Goal: Transaction & Acquisition: Purchase product/service

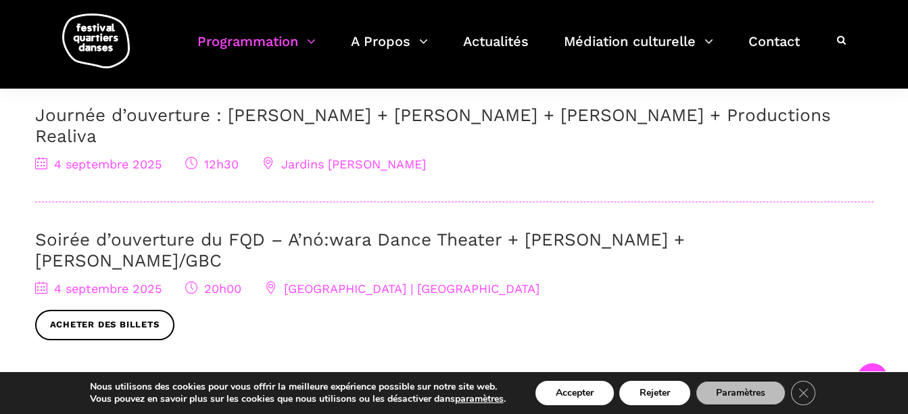
scroll to position [473, 0]
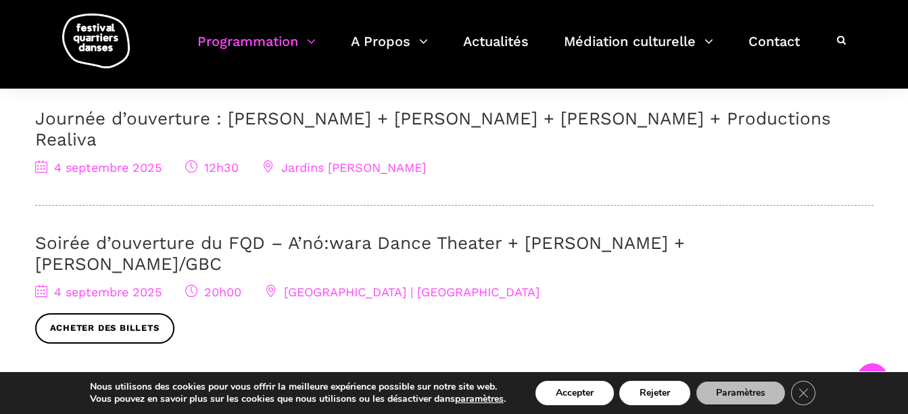
click at [216, 233] on link "Soirée d’ouverture du FQD – A’nó:wara Dance Theater + [PERSON_NAME] + [PERSON_N…" at bounding box center [360, 253] width 650 height 41
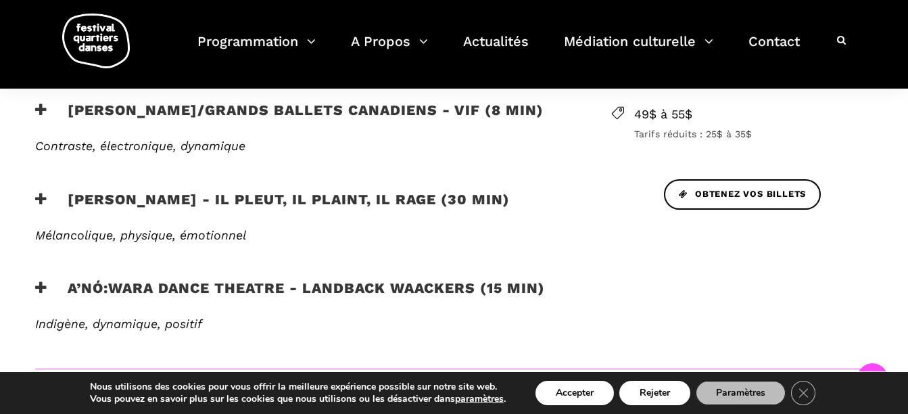
scroll to position [609, 0]
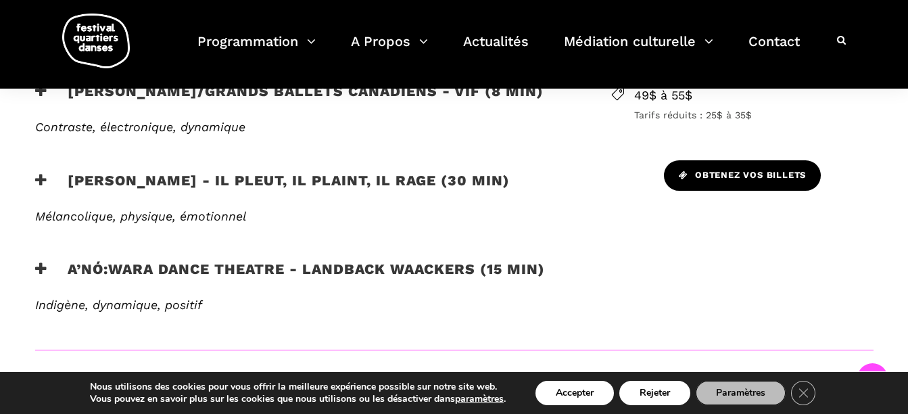
click at [747, 168] on span "Obtenez vos billets" at bounding box center [742, 175] width 127 height 14
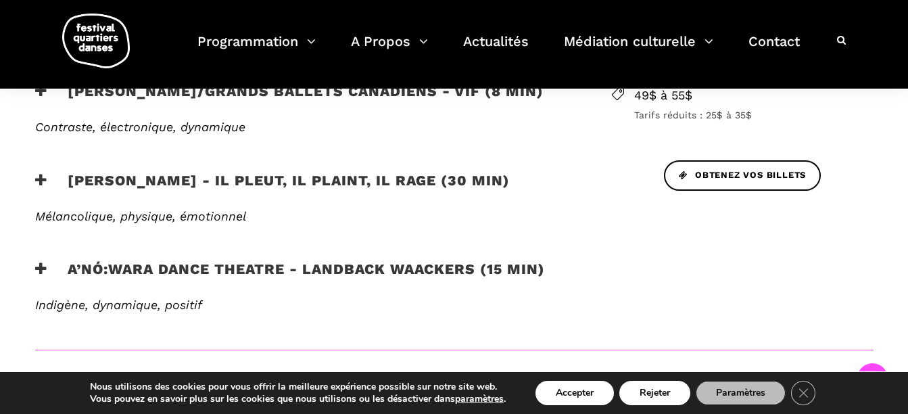
click at [129, 266] on h3 "A’nó:wara Dance Theatre - Landback Waackers (15 min)" at bounding box center [290, 277] width 510 height 34
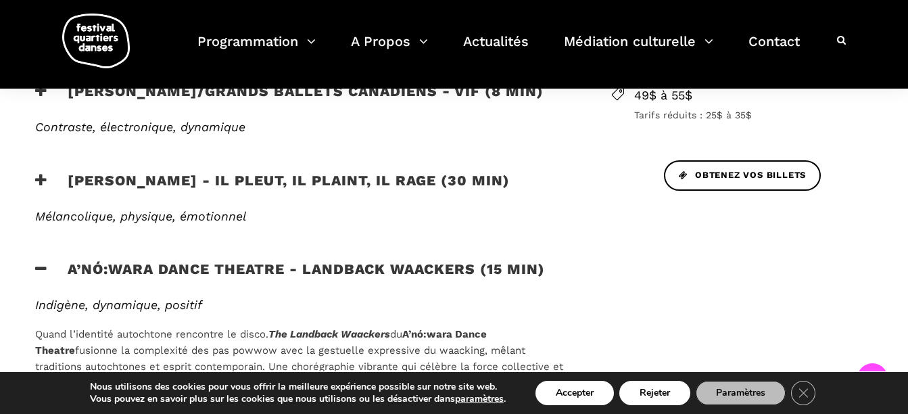
click at [242, 269] on h3 "A’nó:wara Dance Theatre - Landback Waackers (15 min)" at bounding box center [290, 277] width 510 height 34
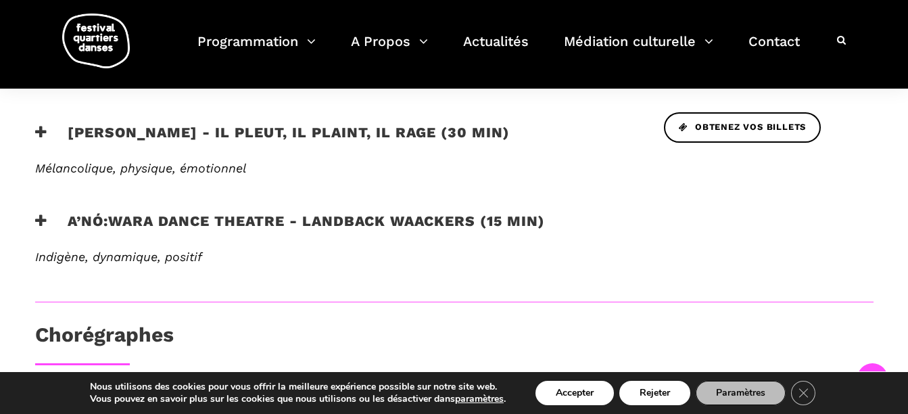
scroll to position [465, 0]
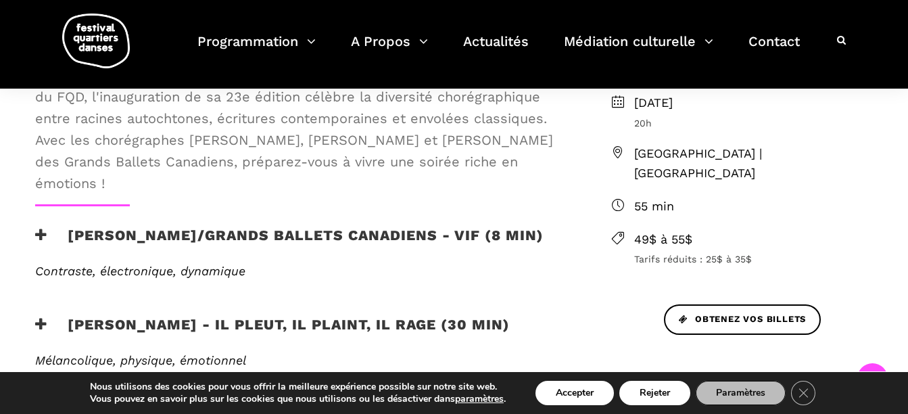
click at [196, 322] on h3 "Charles Brecard - Il pleut, il plaint, il rage (30 min)" at bounding box center [272, 333] width 475 height 34
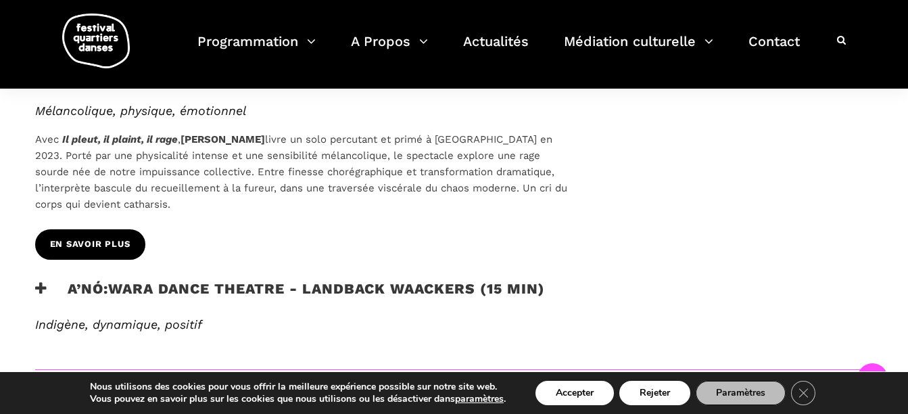
scroll to position [735, 0]
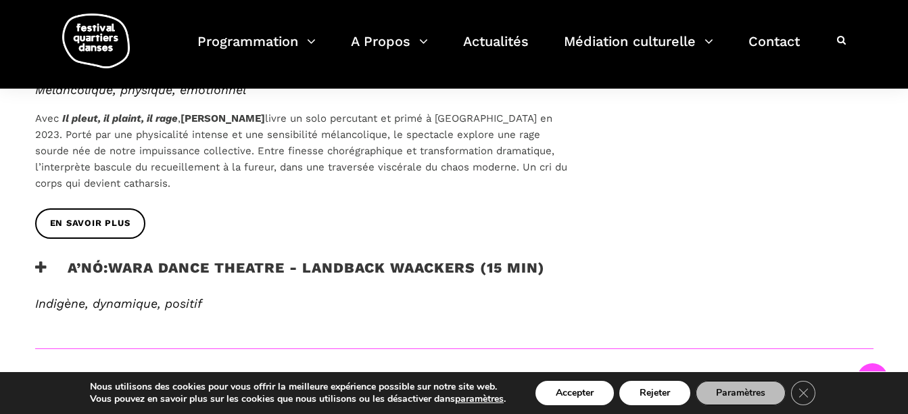
click at [186, 267] on h3 "A’nó:wara Dance Theatre - Landback Waackers (15 min)" at bounding box center [290, 276] width 510 height 34
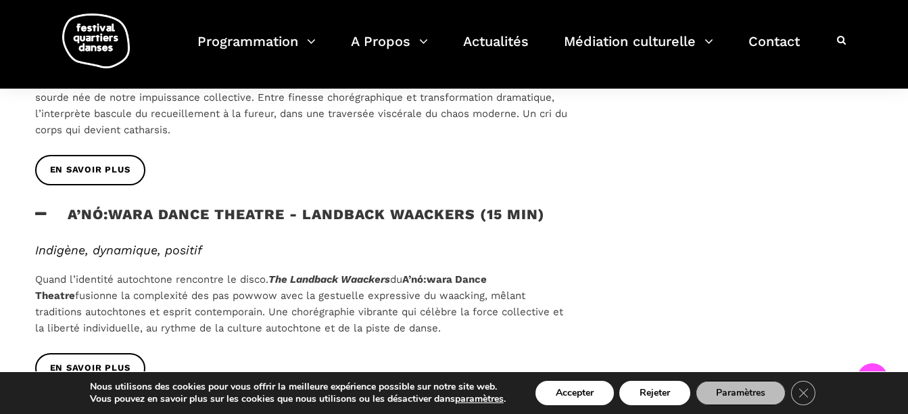
scroll to position [870, 0]
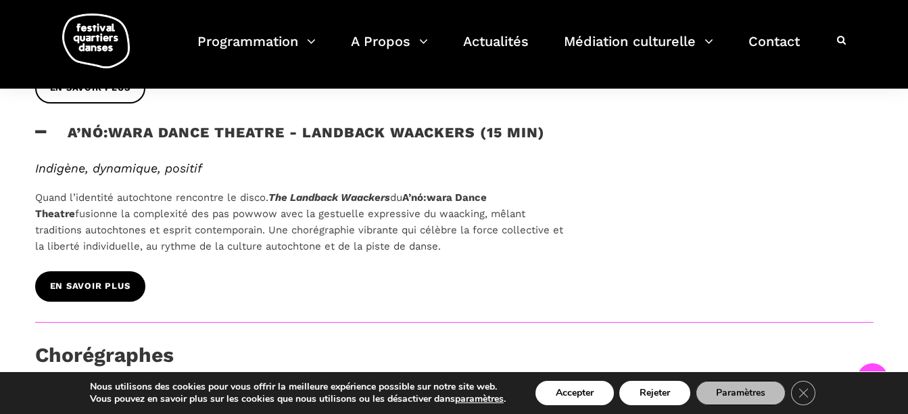
click at [120, 282] on span "EN SAVOIR PLUS" at bounding box center [90, 286] width 80 height 14
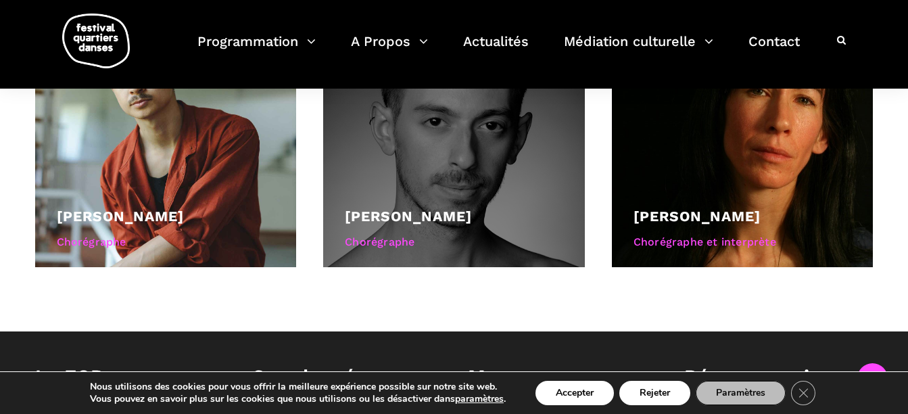
scroll to position [1276, 0]
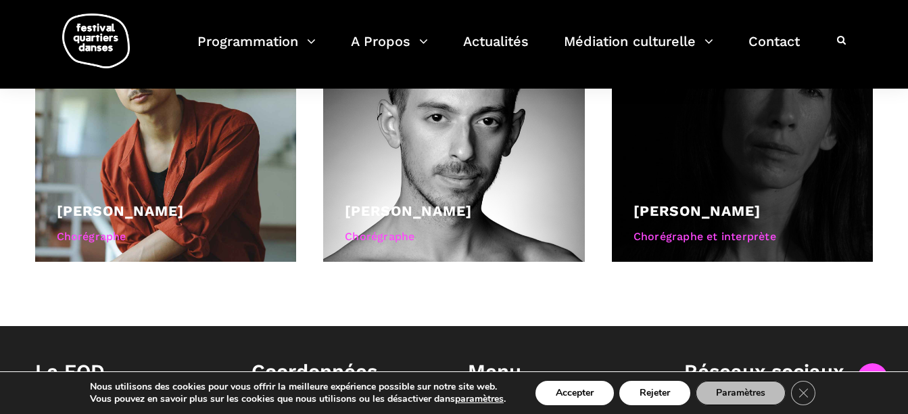
click at [674, 202] on link "Barbara Kaneratonni Diabo" at bounding box center [697, 210] width 127 height 17
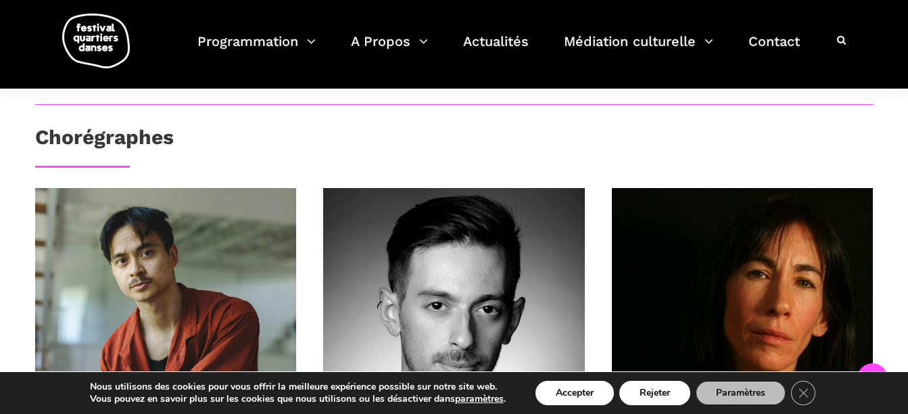
scroll to position [938, 0]
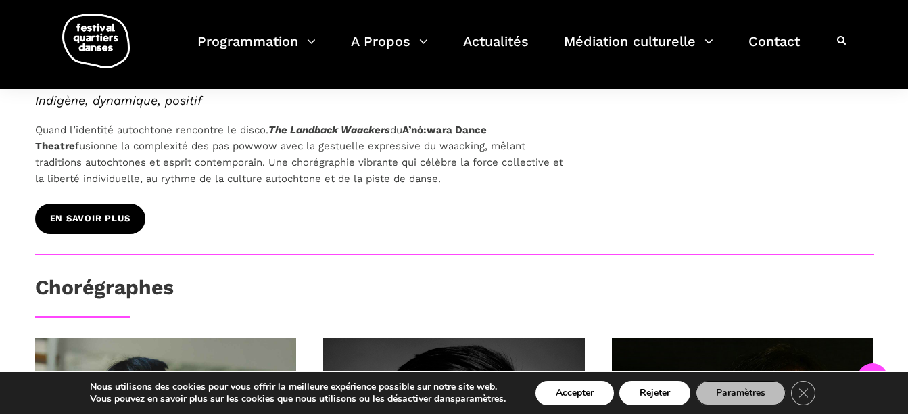
click at [72, 216] on span "EN SAVOIR PLUS" at bounding box center [90, 219] width 80 height 14
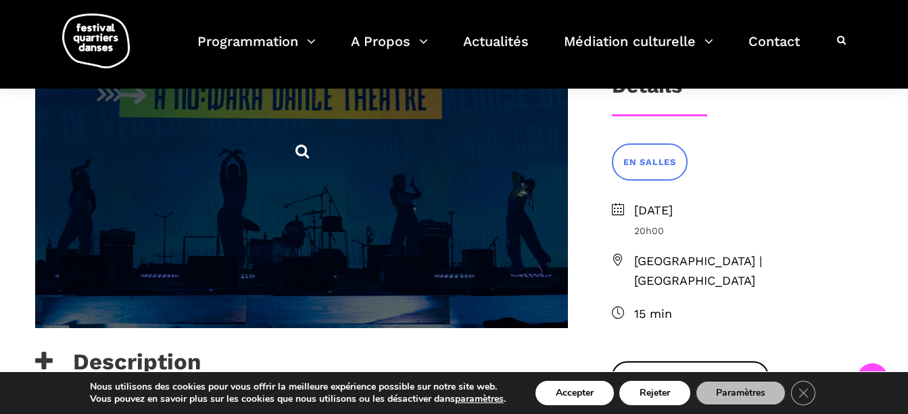
scroll to position [338, 0]
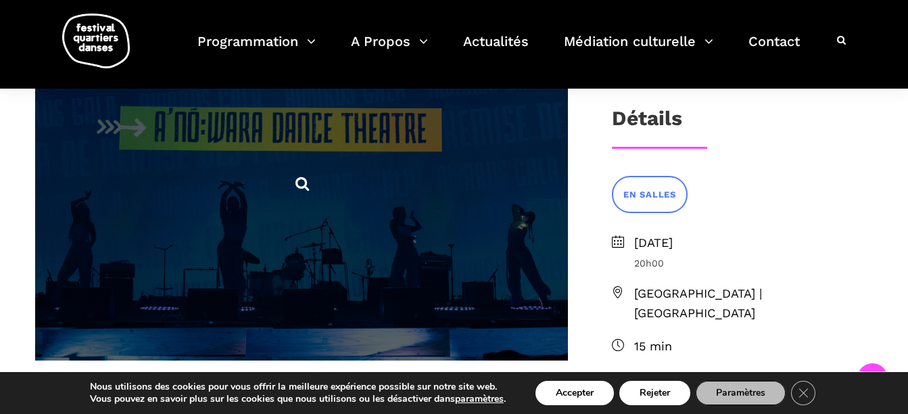
click at [298, 183] on icon at bounding box center [302, 183] width 17 height 17
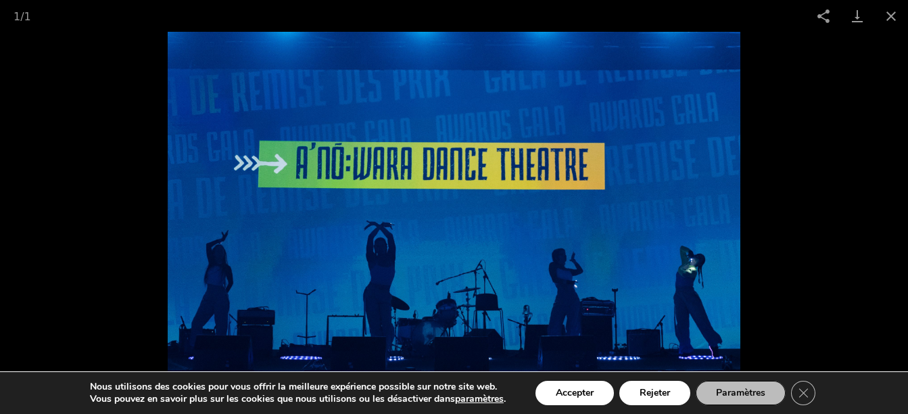
scroll to position [609, 0]
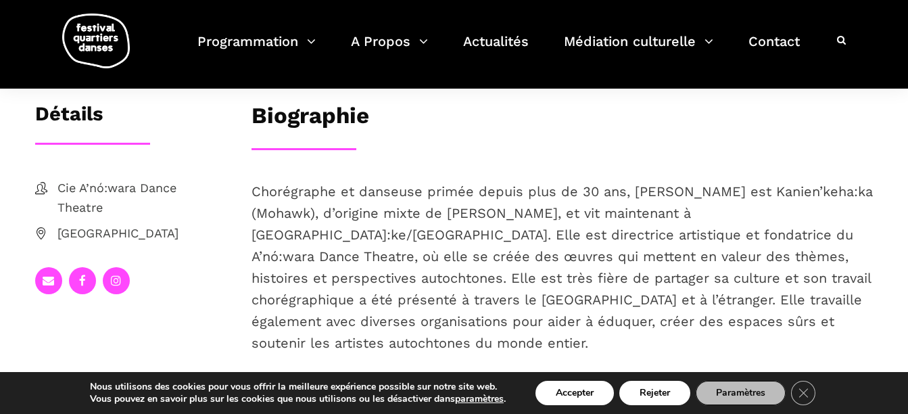
scroll to position [68, 0]
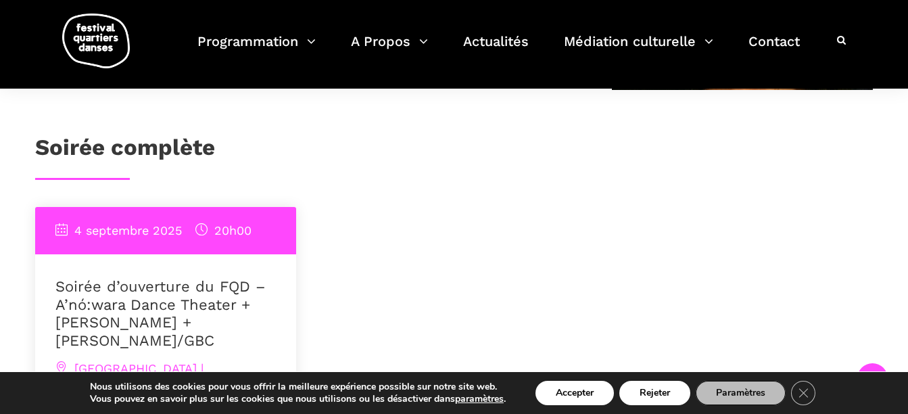
scroll to position [1015, 0]
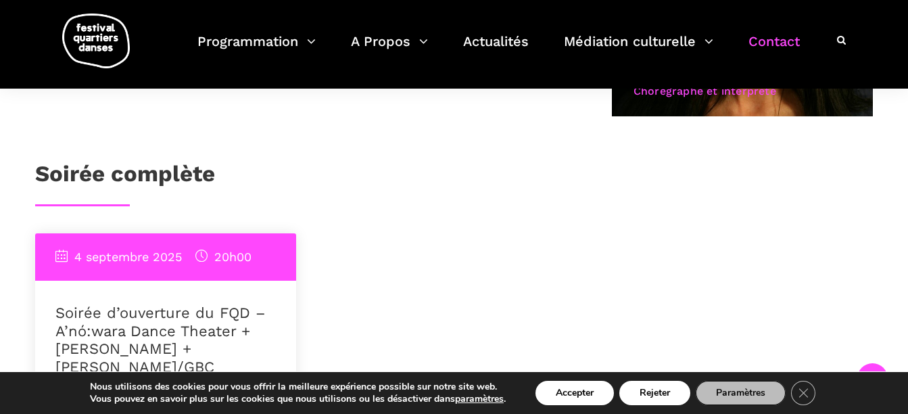
click at [763, 37] on link "Contact" at bounding box center [774, 50] width 51 height 40
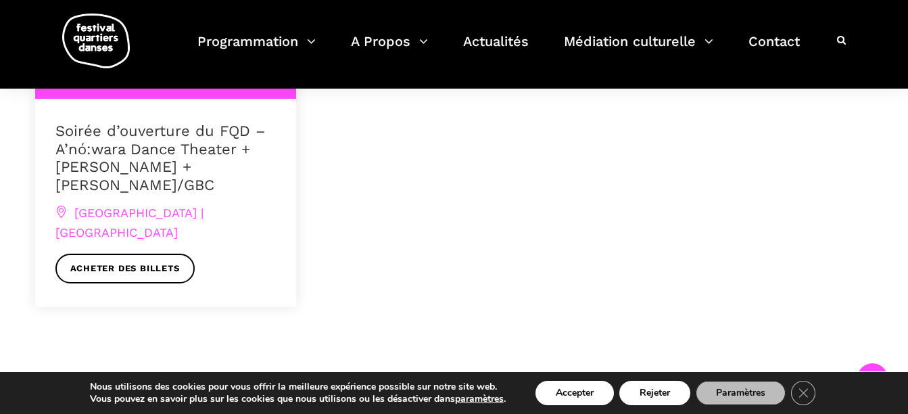
scroll to position [1190, 0]
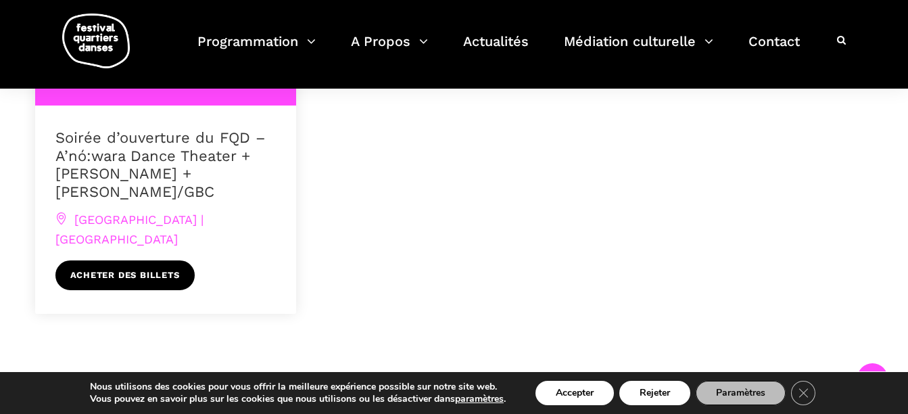
click at [129, 260] on link "Acheter des billets" at bounding box center [124, 275] width 139 height 30
